Goal: Browse casually: Explore the website without a specific task or goal

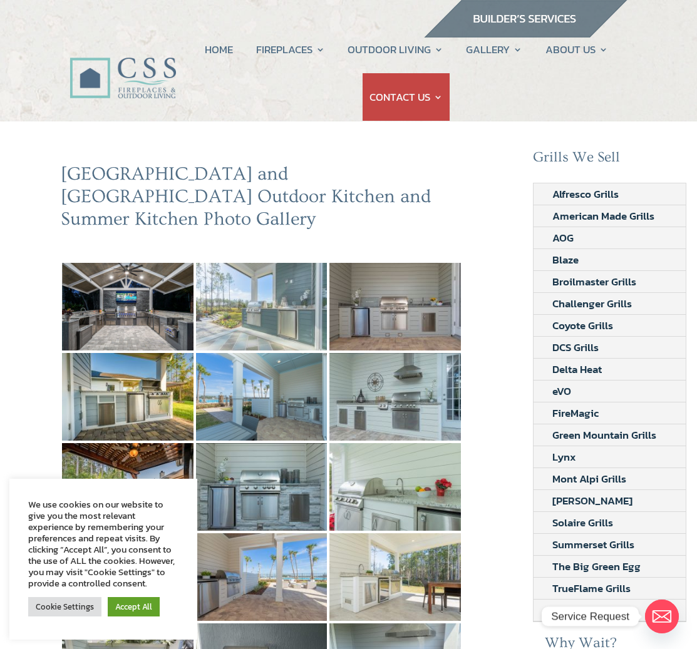
scroll to position [120, 0]
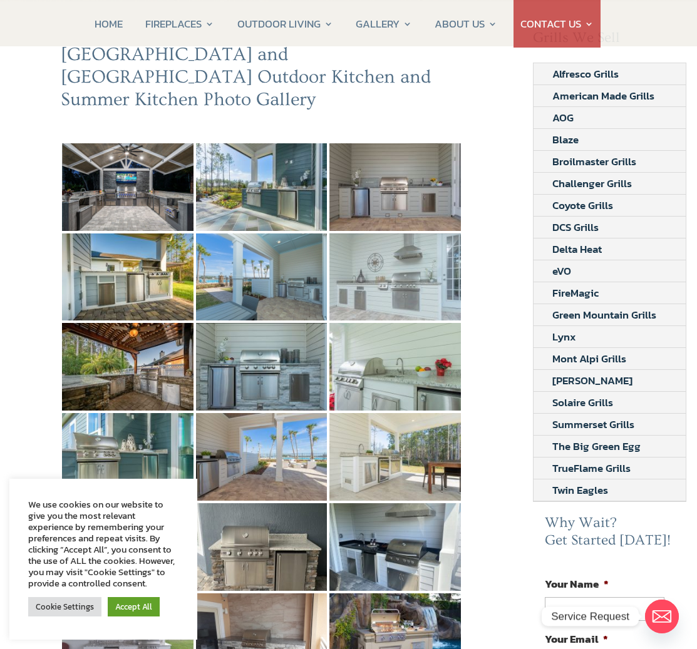
click at [405, 289] on img at bounding box center [394, 278] width 131 height 88
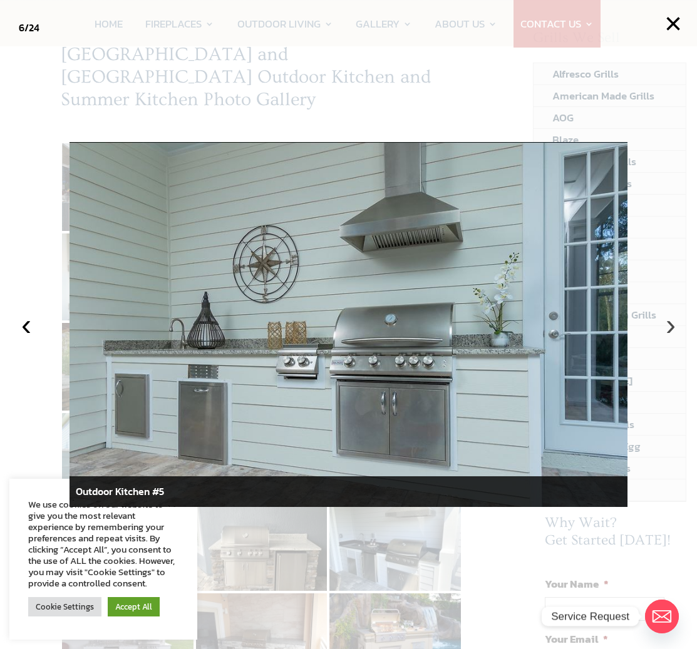
click at [676, 331] on button "›" at bounding box center [671, 325] width 28 height 28
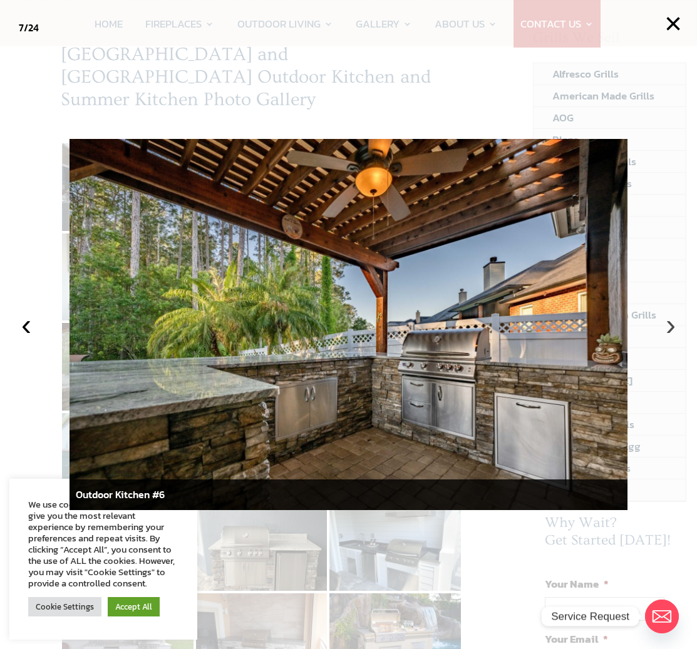
click at [676, 331] on button "›" at bounding box center [671, 325] width 28 height 28
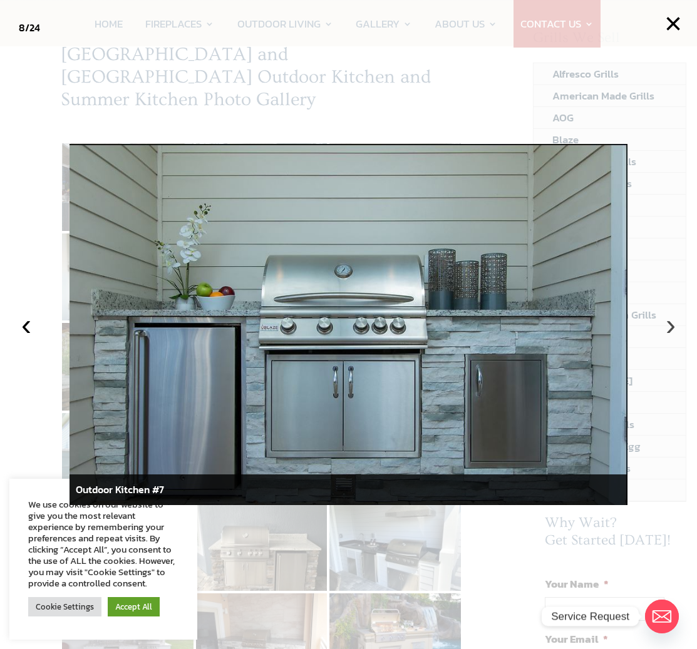
click at [674, 331] on button "›" at bounding box center [671, 325] width 28 height 28
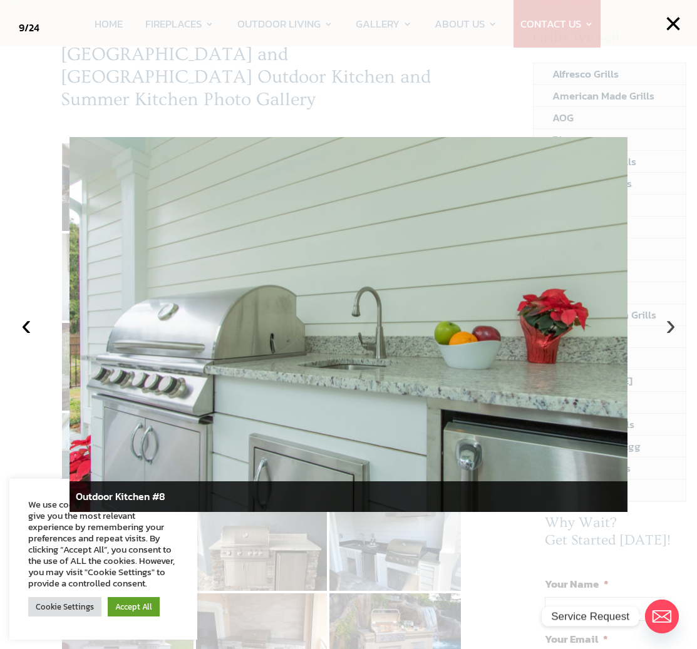
click at [674, 331] on button "›" at bounding box center [671, 325] width 28 height 28
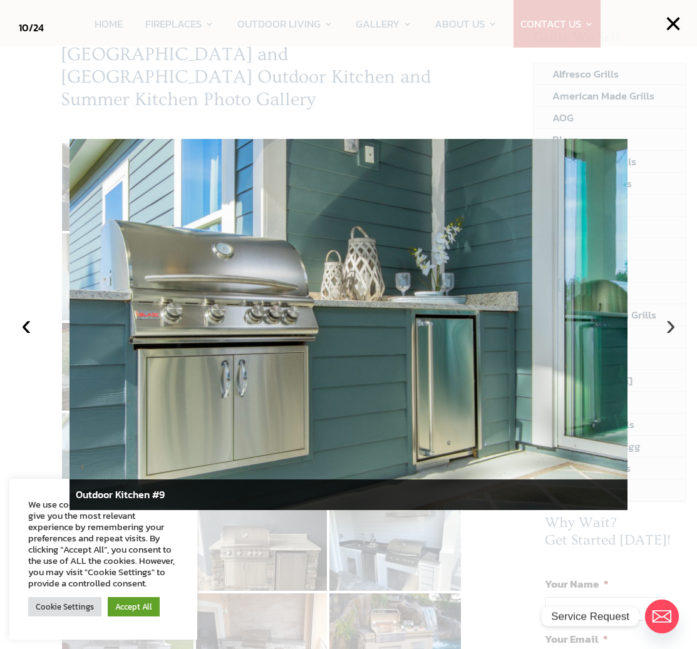
click at [674, 331] on button "›" at bounding box center [671, 325] width 28 height 28
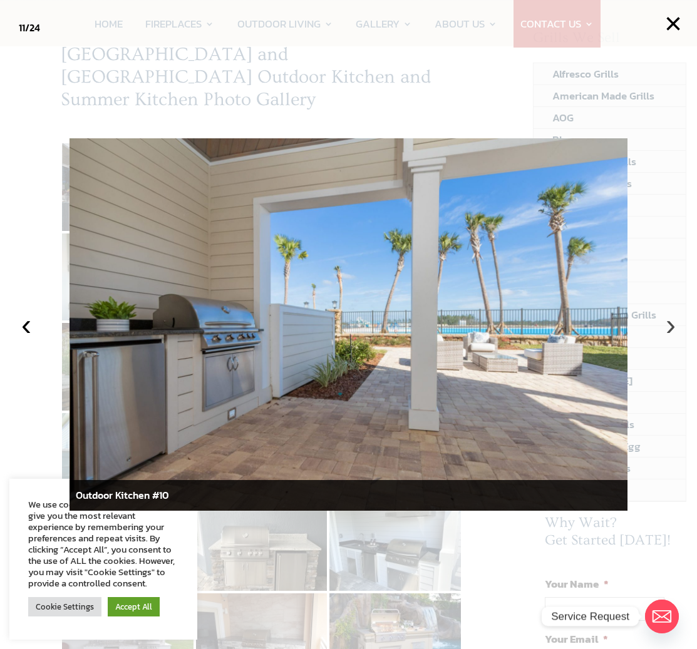
click at [674, 331] on button "›" at bounding box center [671, 325] width 28 height 28
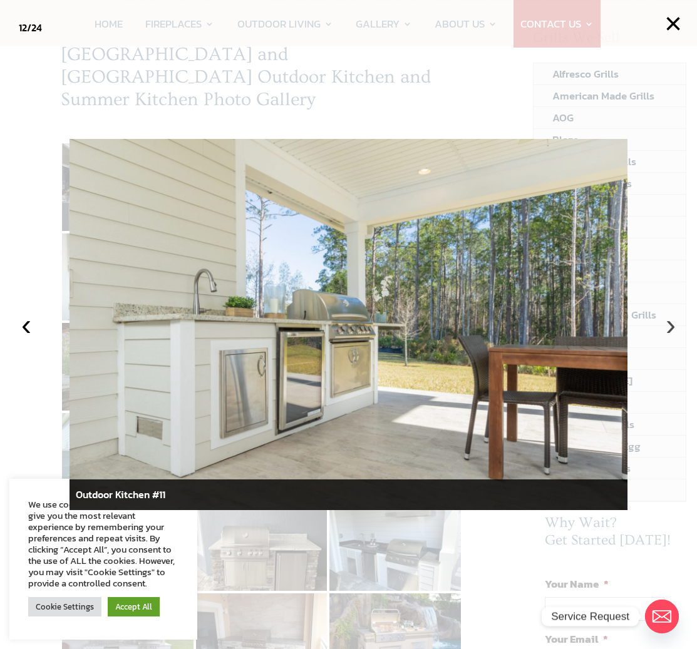
click at [674, 331] on button "›" at bounding box center [671, 325] width 28 height 28
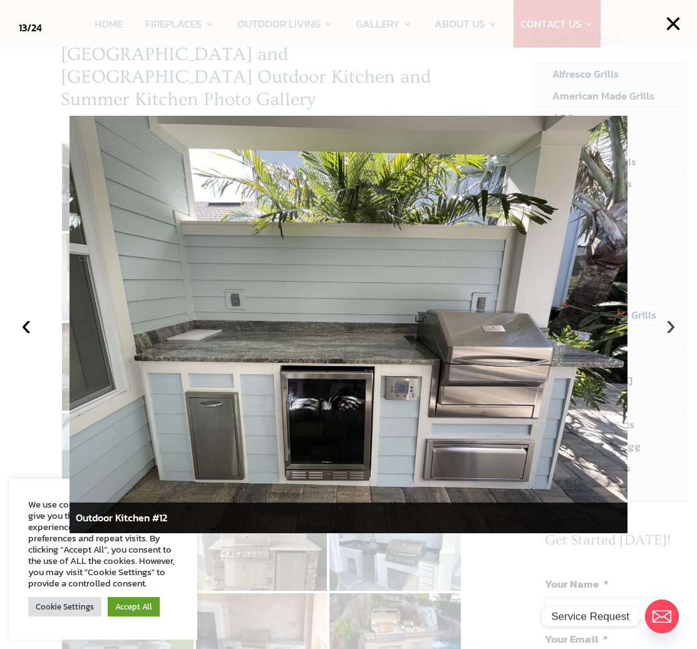
click at [674, 331] on button "›" at bounding box center [671, 325] width 28 height 28
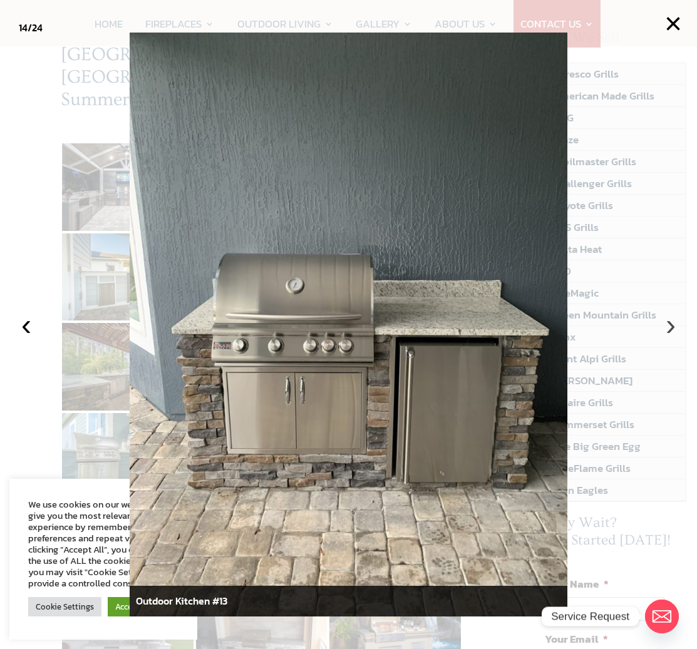
click at [674, 331] on button "›" at bounding box center [671, 325] width 28 height 28
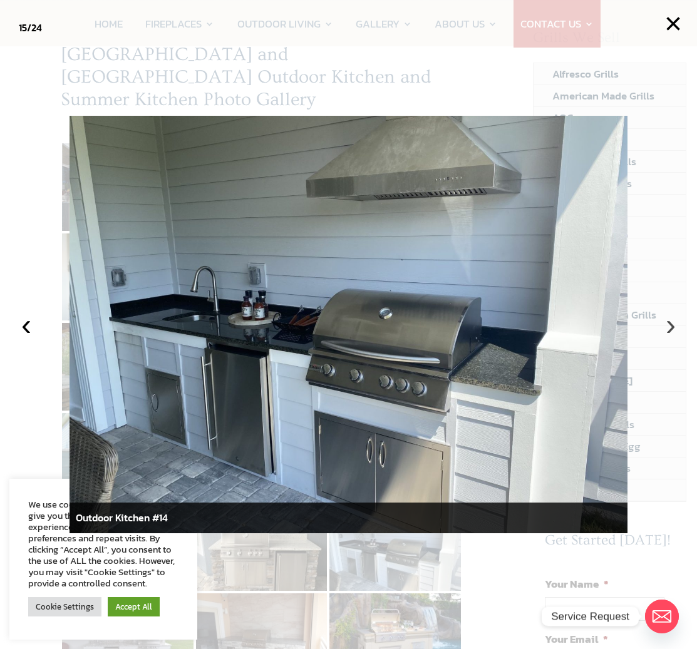
click at [666, 321] on button "›" at bounding box center [671, 325] width 28 height 28
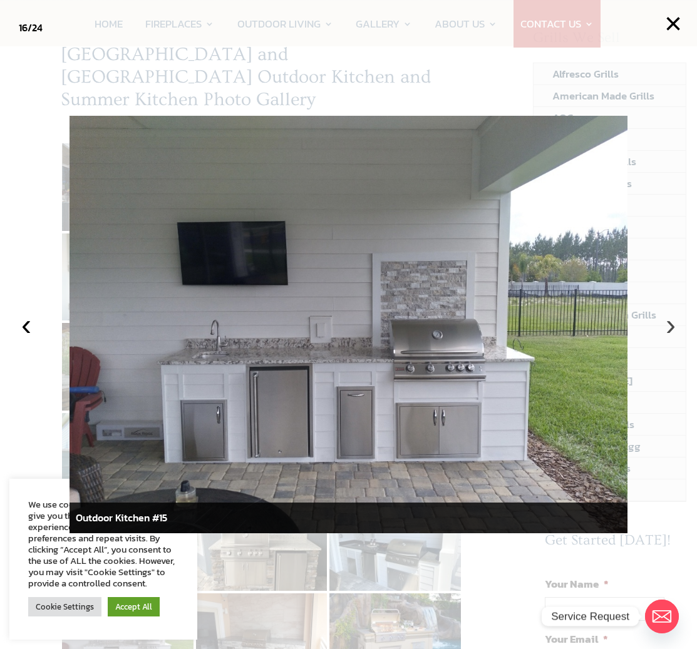
click at [666, 321] on button "›" at bounding box center [671, 325] width 28 height 28
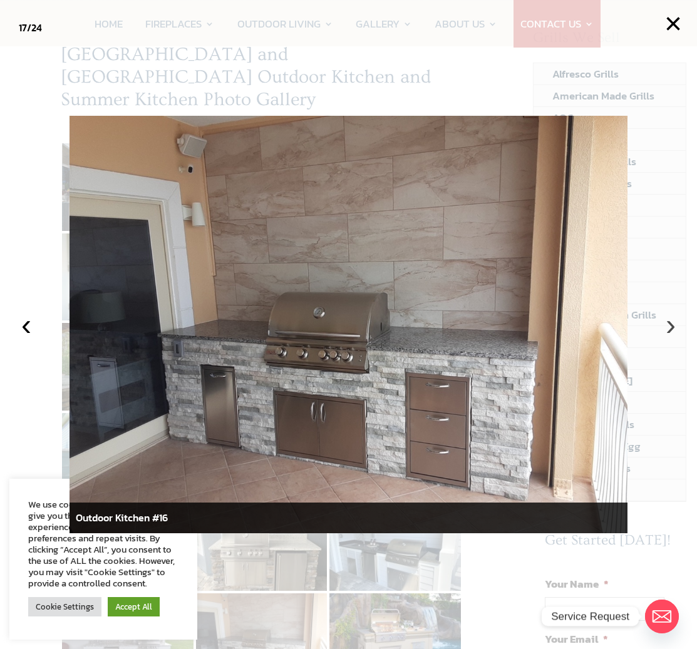
click at [666, 321] on button "›" at bounding box center [671, 325] width 28 height 28
